Goal: Information Seeking & Learning: Understand process/instructions

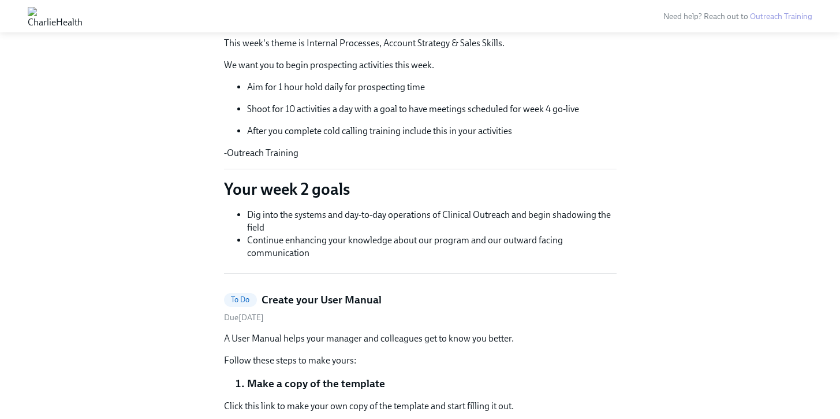
scroll to position [35, 0]
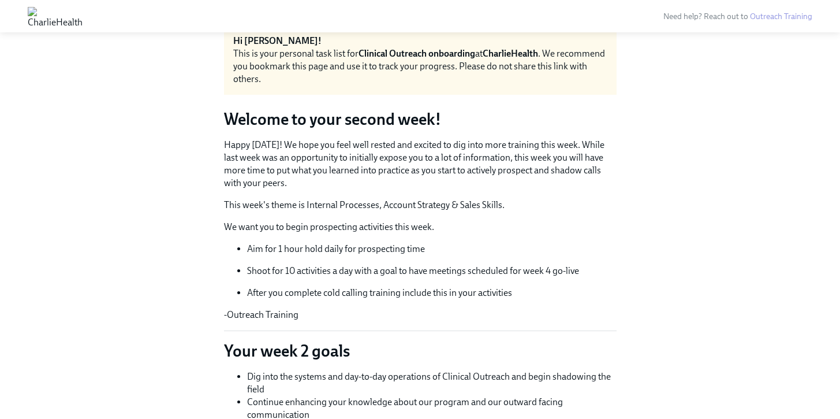
click at [361, 209] on p "This week's theme is Internal Processes, Account Strategy & Sales Skills." at bounding box center [420, 205] width 393 height 13
click at [371, 219] on div "Happy [DATE]! We hope you feel well rested and excited to dig into more trainin…" at bounding box center [420, 230] width 393 height 183
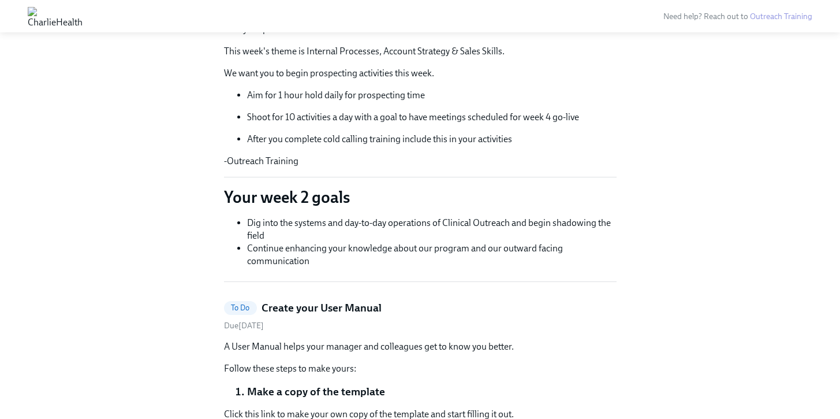
scroll to position [267, 0]
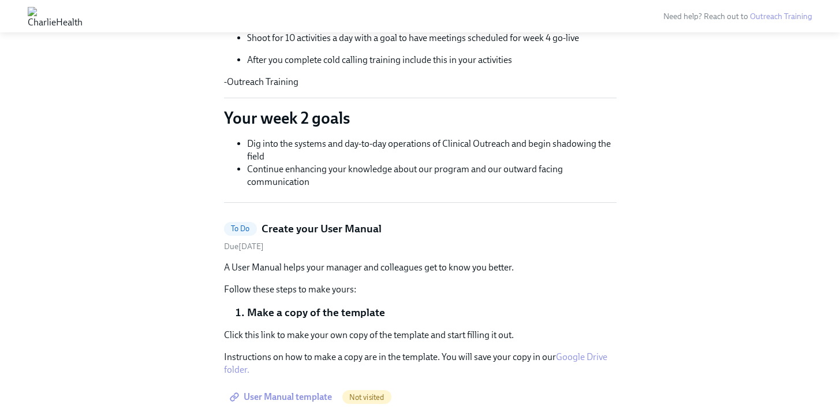
click at [377, 148] on li "Dig into the systems and day-to-day operations of Clinical Outreach and begin s…" at bounding box center [432, 149] width 370 height 25
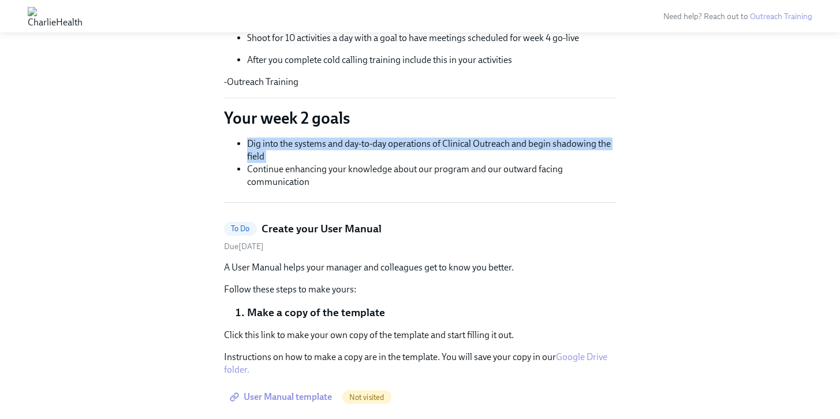
click at [378, 148] on li "Dig into the systems and day-to-day operations of Clinical Outreach and begin s…" at bounding box center [432, 149] width 370 height 25
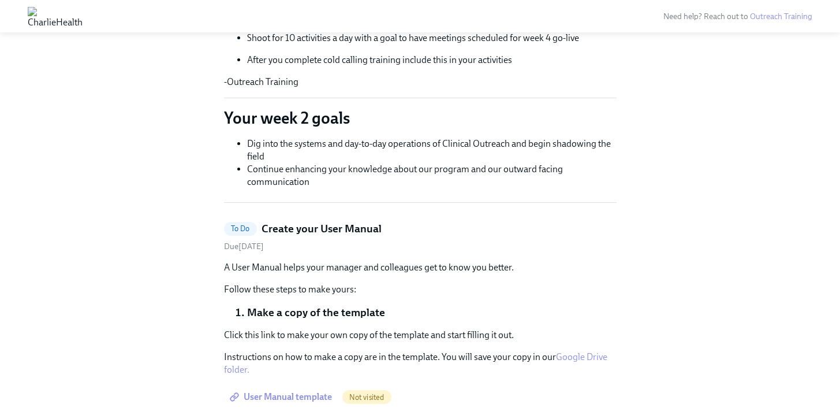
click at [347, 166] on li "Continue enhancing your knowledge about our program and our outward facing comm…" at bounding box center [432, 175] width 370 height 25
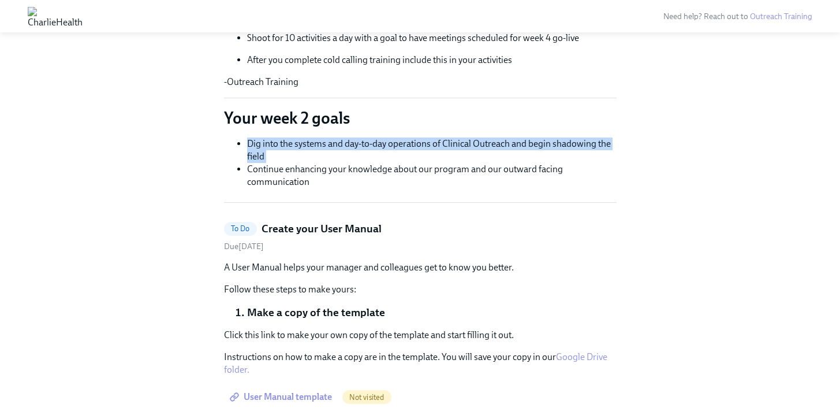
click at [347, 166] on li "Continue enhancing your knowledge about our program and our outward facing comm…" at bounding box center [432, 175] width 370 height 25
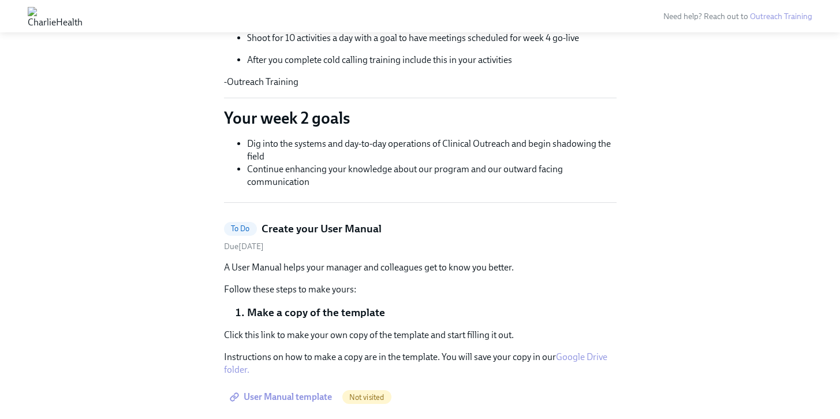
click at [352, 148] on li "Dig into the systems and day-to-day operations of Clinical Outreach and begin s…" at bounding box center [432, 149] width 370 height 25
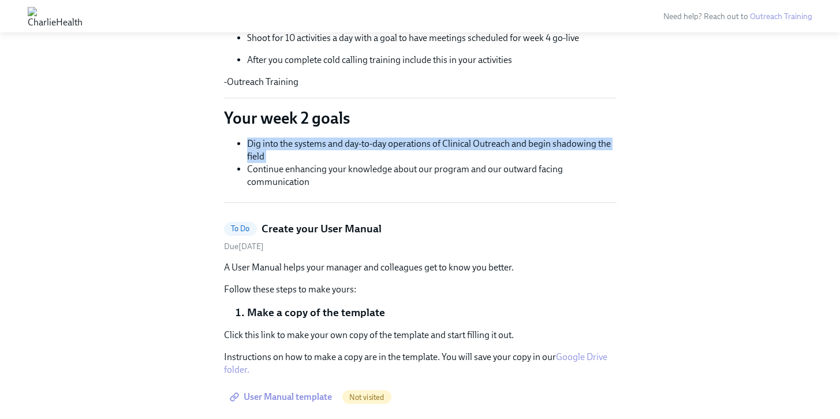
click at [352, 148] on li "Dig into the systems and day-to-day operations of Clinical Outreach and begin s…" at bounding box center [432, 149] width 370 height 25
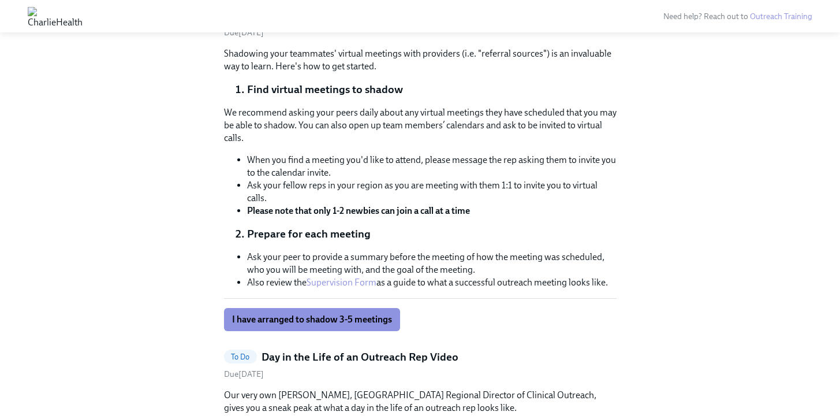
scroll to position [844, 0]
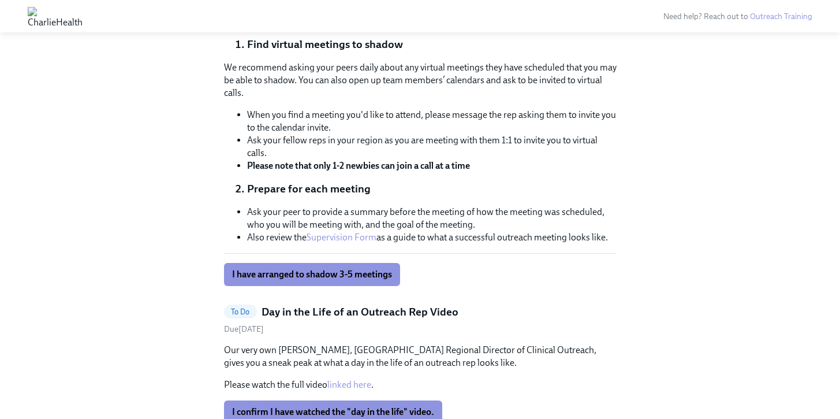
click at [416, 221] on li "Ask your peer to provide a summary before the meeting of how the meeting was sc…" at bounding box center [432, 218] width 370 height 25
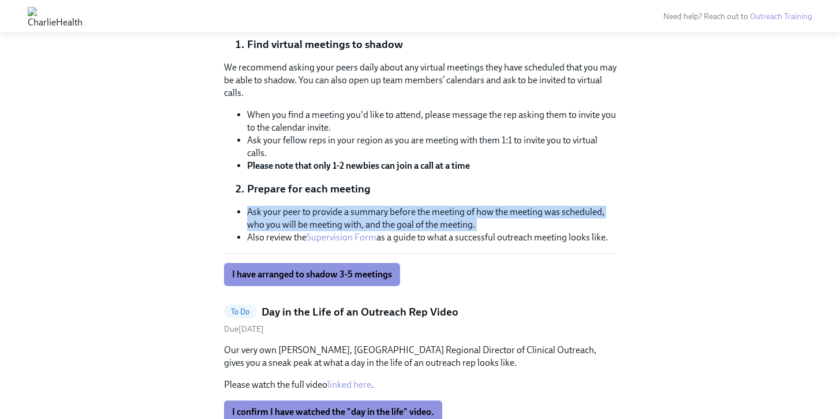
click at [416, 221] on li "Ask your peer to provide a summary before the meeting of how the meeting was sc…" at bounding box center [432, 218] width 370 height 25
click at [396, 214] on li "Ask your peer to provide a summary before the meeting of how the meeting was sc…" at bounding box center [432, 218] width 370 height 25
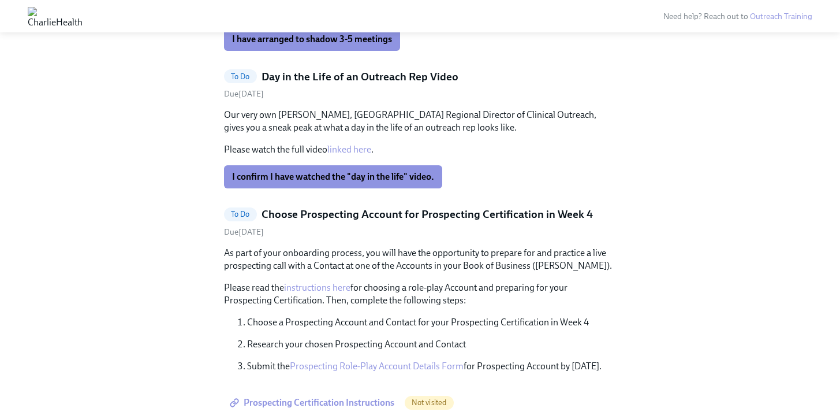
scroll to position [1153, 0]
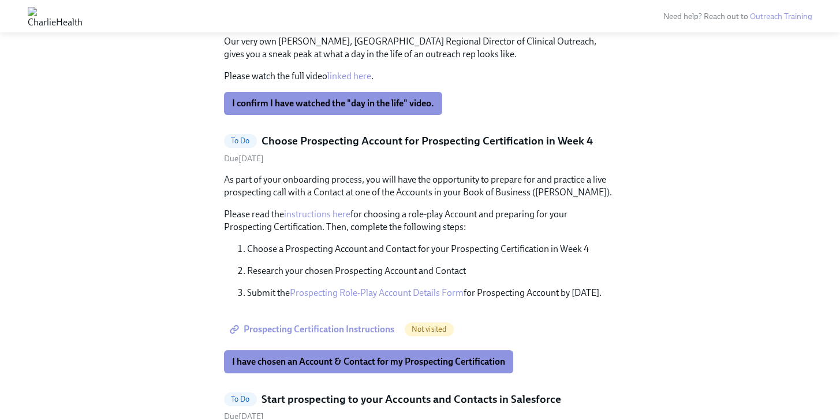
click at [373, 200] on div "As part of your onboarding process, you will have the opportunity to prepare fo…" at bounding box center [420, 236] width 393 height 126
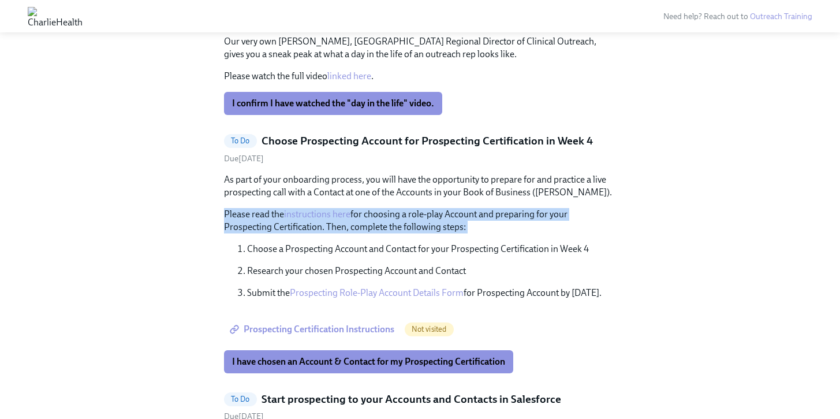
click at [373, 200] on div "As part of your onboarding process, you will have the opportunity to prepare fo…" at bounding box center [420, 236] width 393 height 126
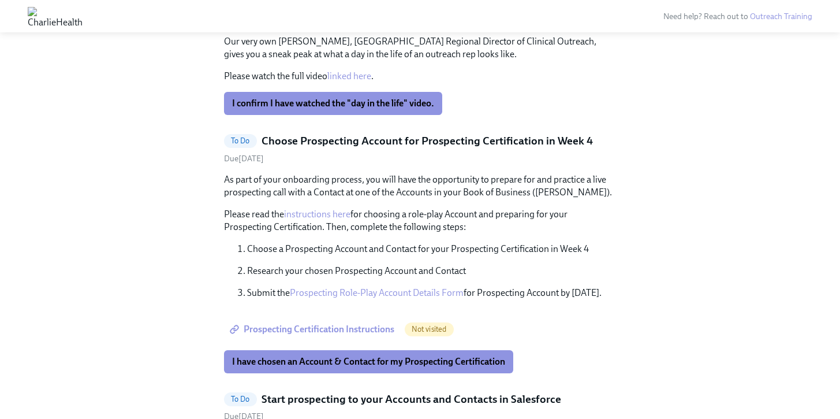
click at [377, 186] on p "As part of your onboarding process, you will have the opportunity to prepare fo…" at bounding box center [420, 185] width 393 height 25
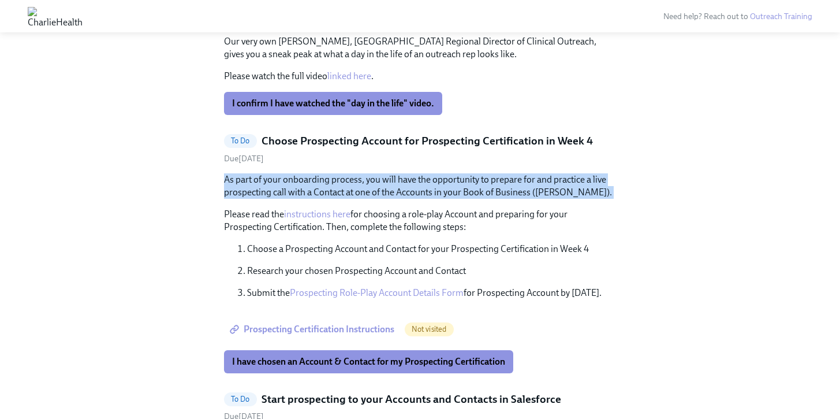
click at [377, 186] on p "As part of your onboarding process, you will have the opportunity to prepare fo…" at bounding box center [420, 185] width 393 height 25
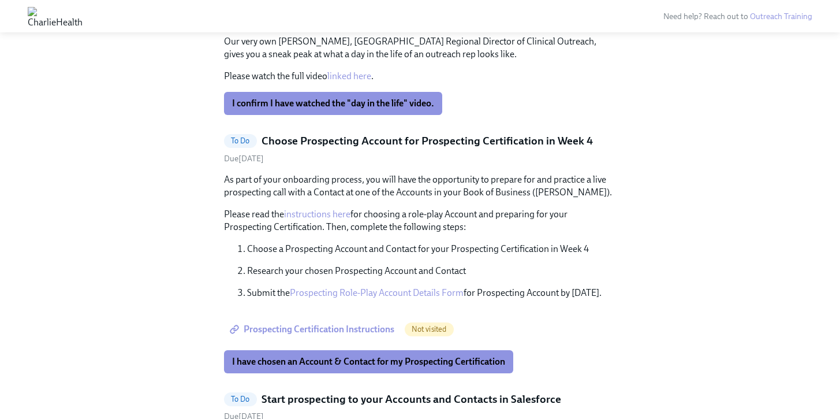
click at [425, 221] on p "Please read the instructions here for choosing a role-play Account and preparin…" at bounding box center [420, 220] width 393 height 25
click at [388, 193] on p "As part of your onboarding process, you will have the opportunity to prepare fo…" at bounding box center [420, 185] width 393 height 25
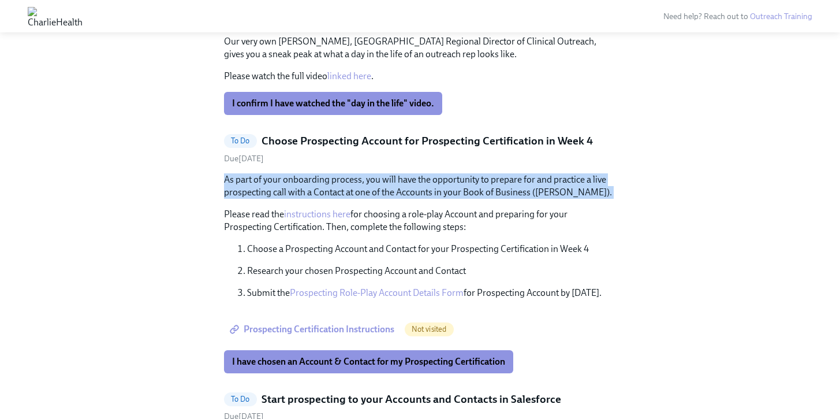
click at [388, 193] on p "As part of your onboarding process, you will have the opportunity to prepare fo…" at bounding box center [420, 185] width 393 height 25
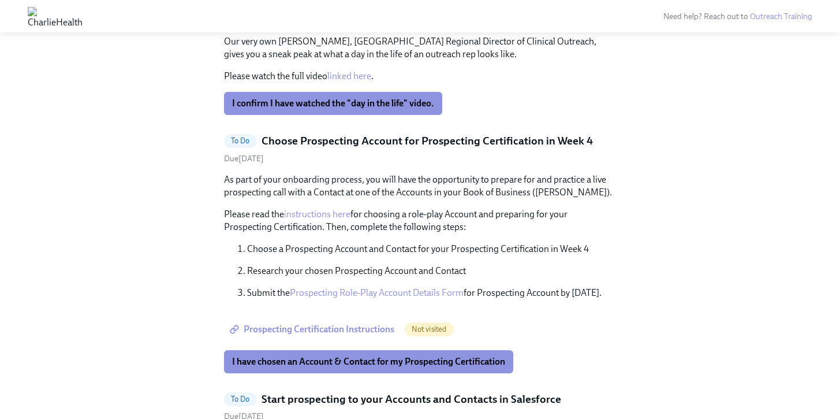
click at [392, 218] on p "Please read the instructions here for choosing a role-play Account and preparin…" at bounding box center [420, 220] width 393 height 25
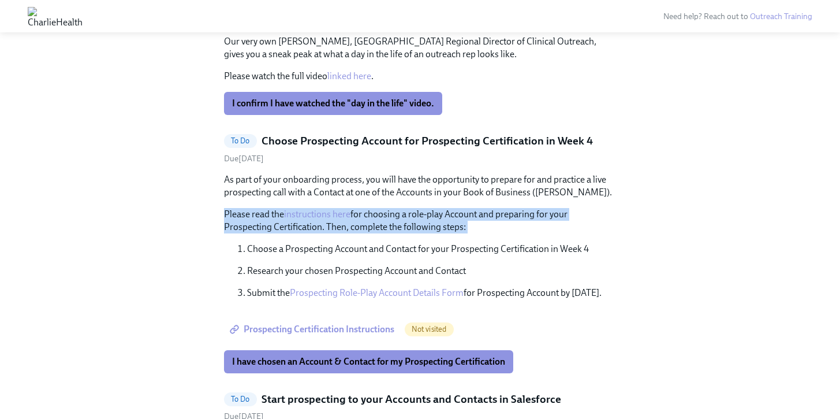
click at [392, 218] on p "Please read the instructions here for choosing a role-play Account and preparin…" at bounding box center [420, 220] width 393 height 25
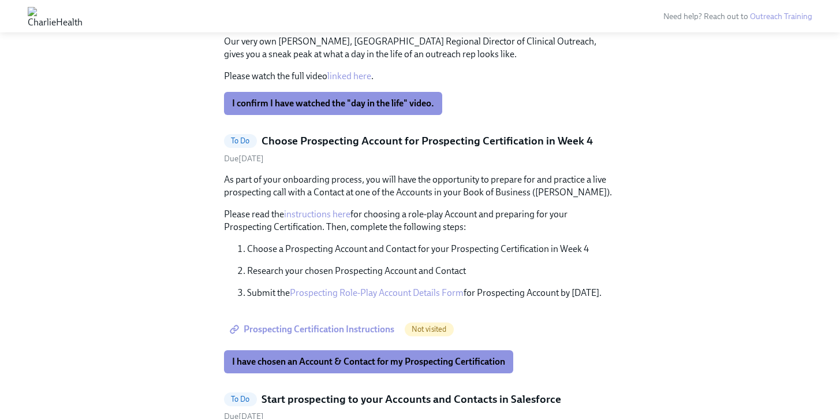
click at [396, 195] on p "As part of your onboarding process, you will have the opportunity to prepare fo…" at bounding box center [420, 185] width 393 height 25
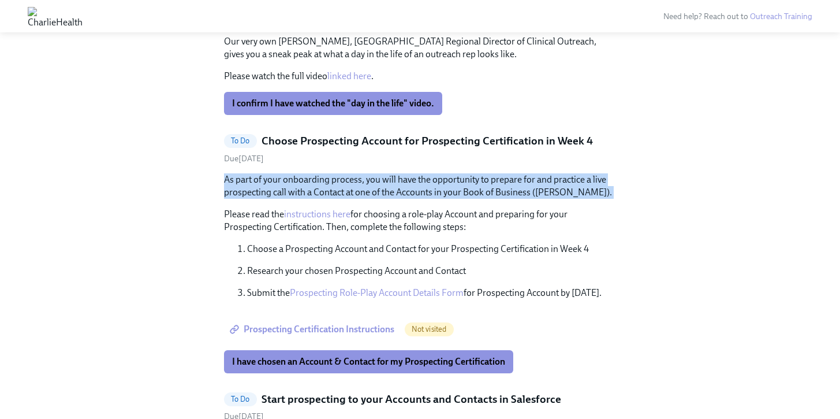
click at [396, 195] on p "As part of your onboarding process, you will have the opportunity to prepare fo…" at bounding box center [420, 185] width 393 height 25
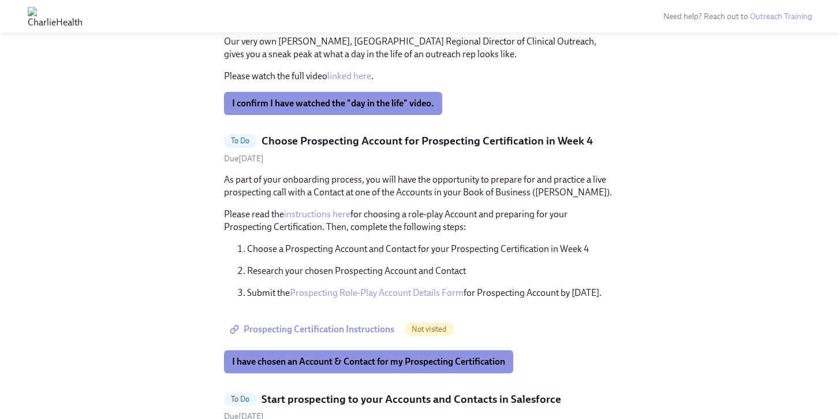
click at [396, 239] on div "As part of your onboarding process, you will have the opportunity to prepare fo…" at bounding box center [420, 236] width 393 height 126
click at [400, 254] on p "Choose a Prospecting Account and Contact for your Prospecting Certification in …" at bounding box center [432, 249] width 370 height 13
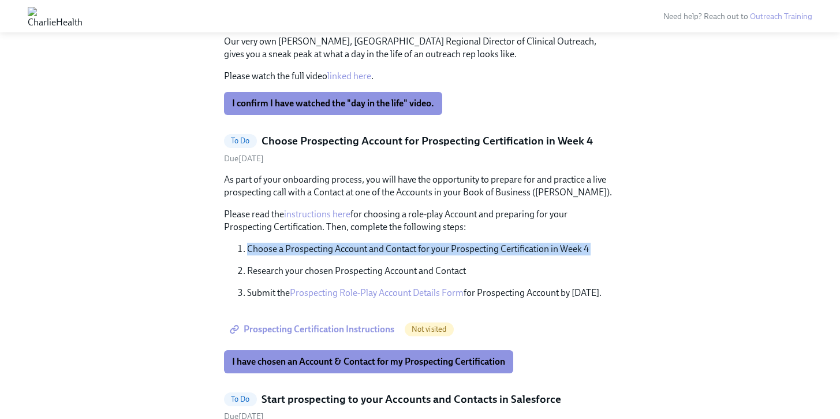
click at [400, 254] on p "Choose a Prospecting Account and Contact for your Prospecting Certification in …" at bounding box center [432, 249] width 370 height 13
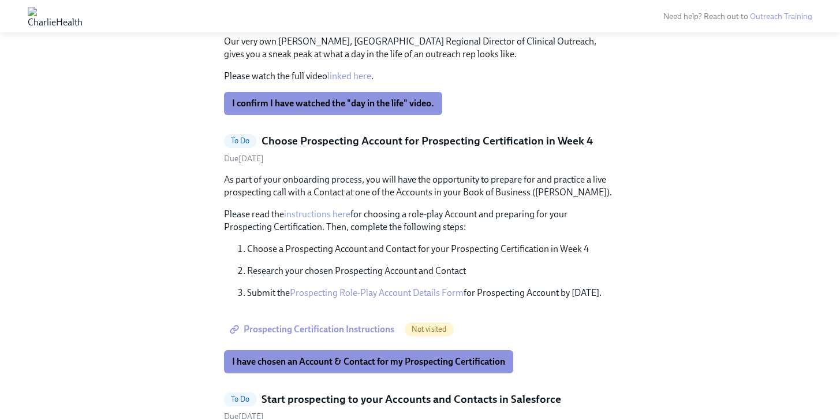
click at [404, 229] on p "Please read the instructions here for choosing a role-play Account and preparin…" at bounding box center [420, 220] width 393 height 25
click at [317, 215] on link "instructions here" at bounding box center [317, 214] width 66 height 11
